Goal: Task Accomplishment & Management: Use online tool/utility

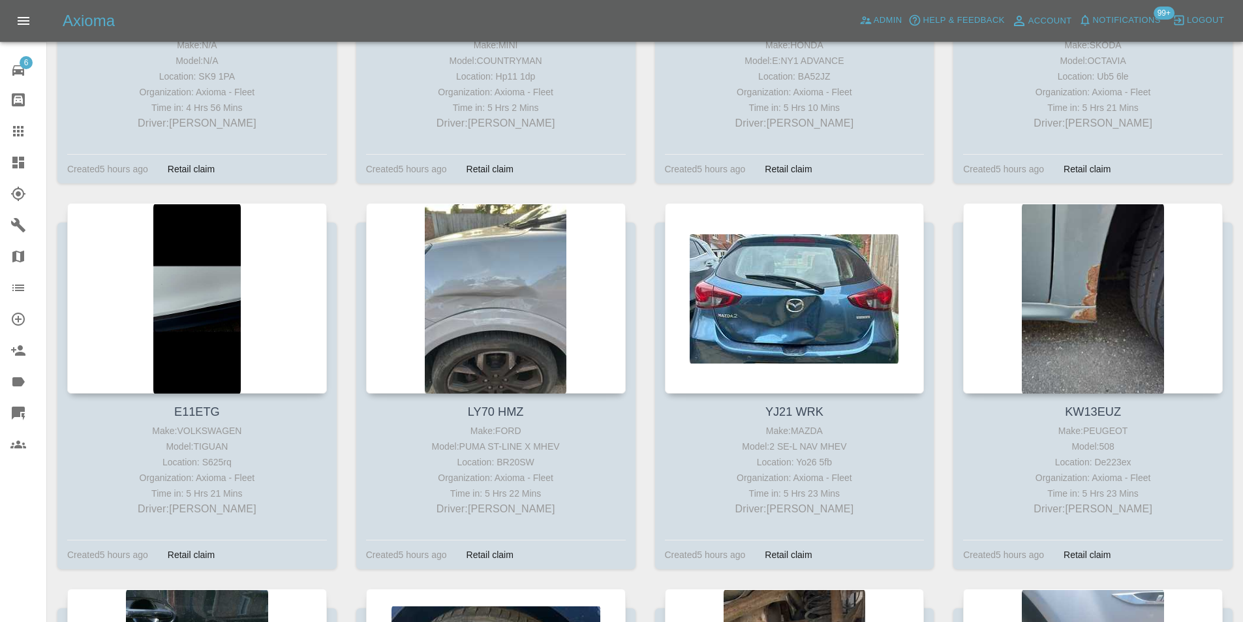
scroll to position [2022, 0]
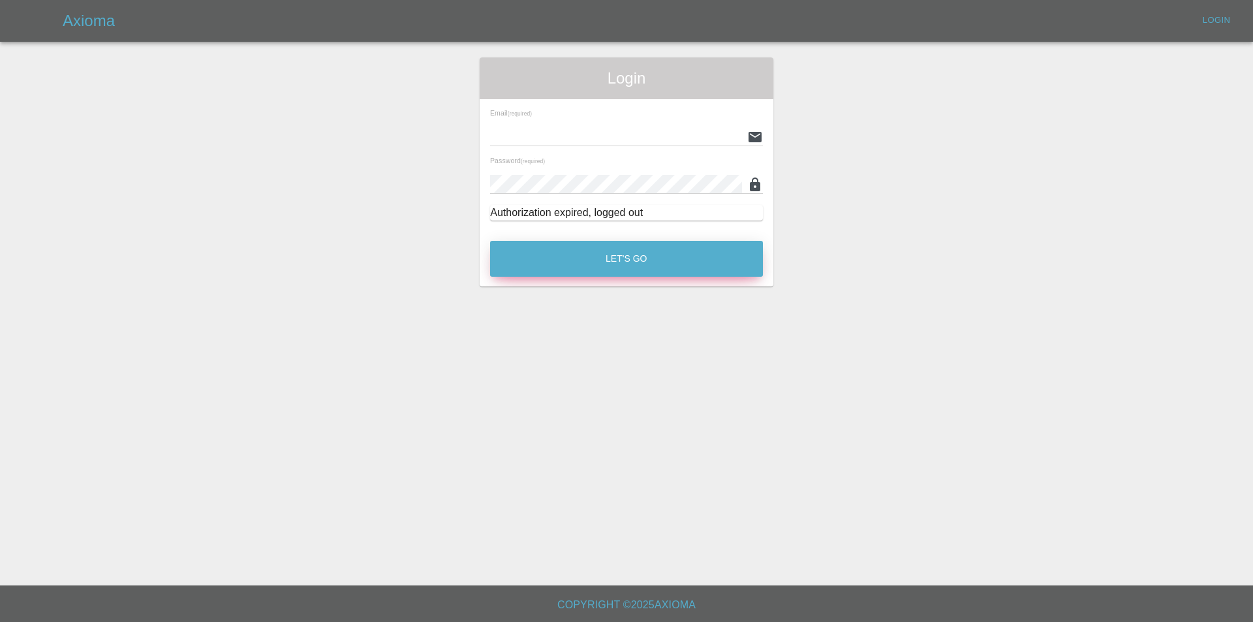
type input "[PERSON_NAME][EMAIL_ADDRESS][DOMAIN_NAME]"
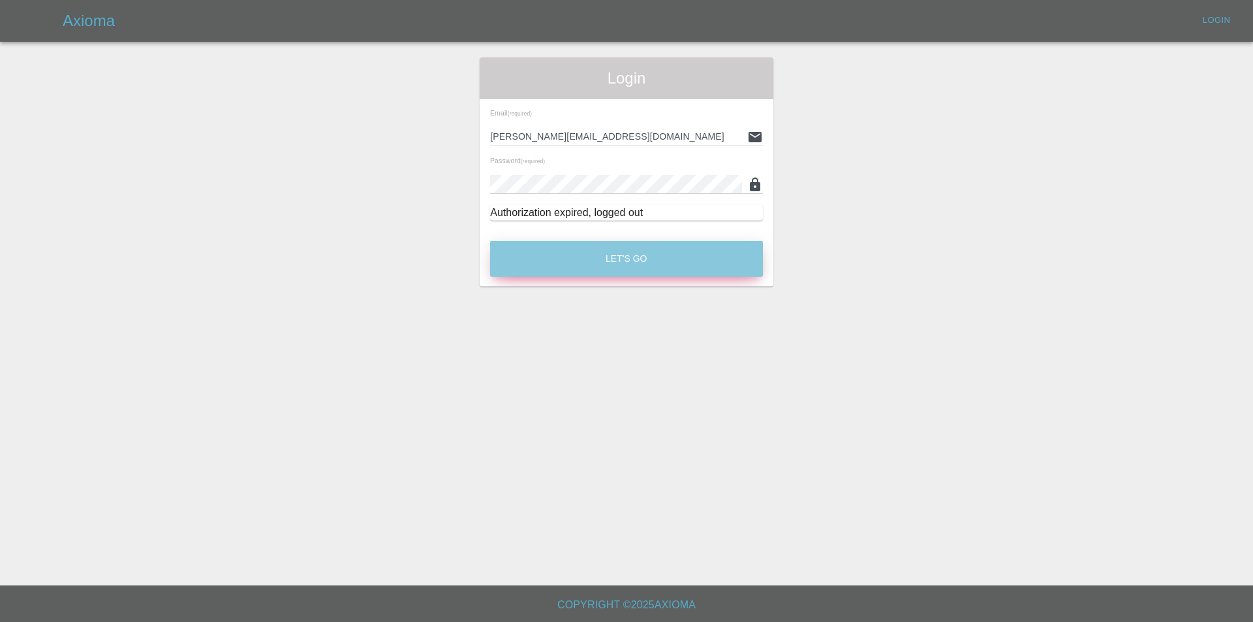
click at [610, 264] on button "Let's Go" at bounding box center [626, 259] width 273 height 36
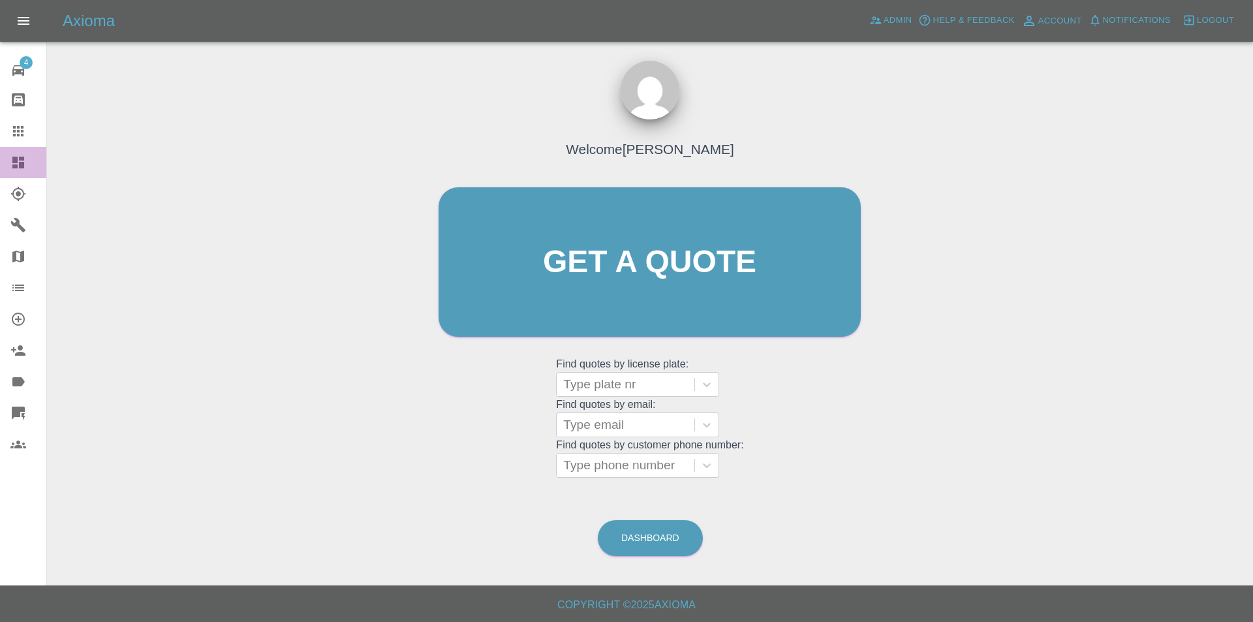
click at [21, 156] on icon at bounding box center [18, 163] width 16 height 16
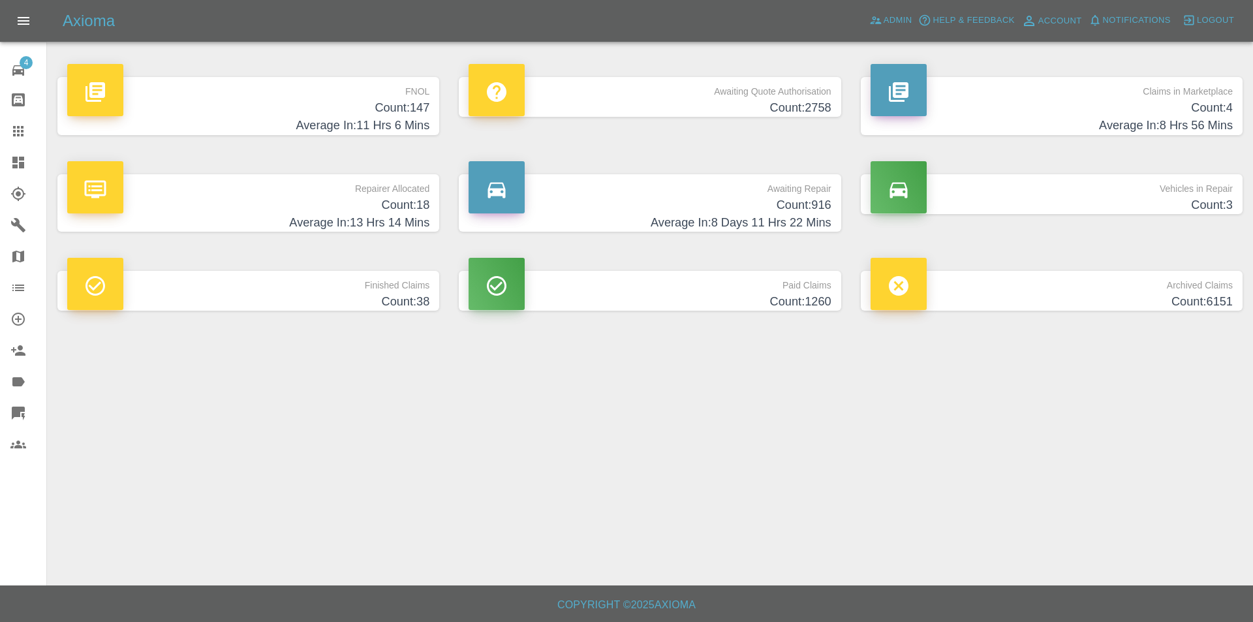
click at [410, 117] on h4 "Average In: 11 Hrs 6 Mins" at bounding box center [248, 126] width 362 height 18
